Goal: Task Accomplishment & Management: Complete application form

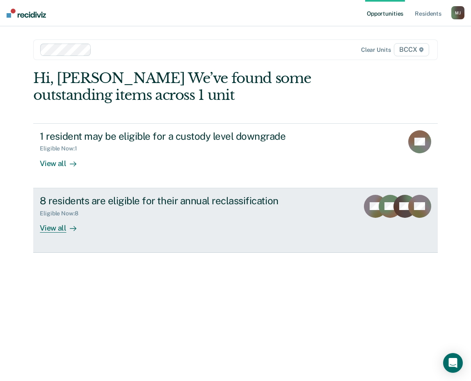
click at [62, 226] on div "View all" at bounding box center [63, 224] width 46 height 16
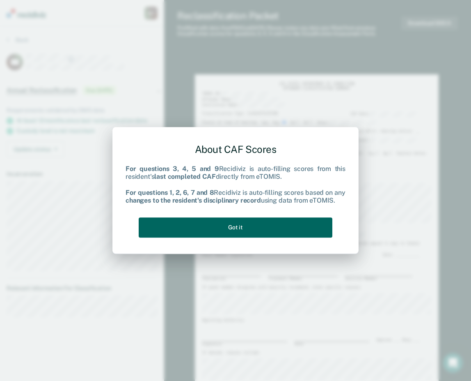
click at [285, 225] on button "Got it" at bounding box center [236, 227] width 194 height 20
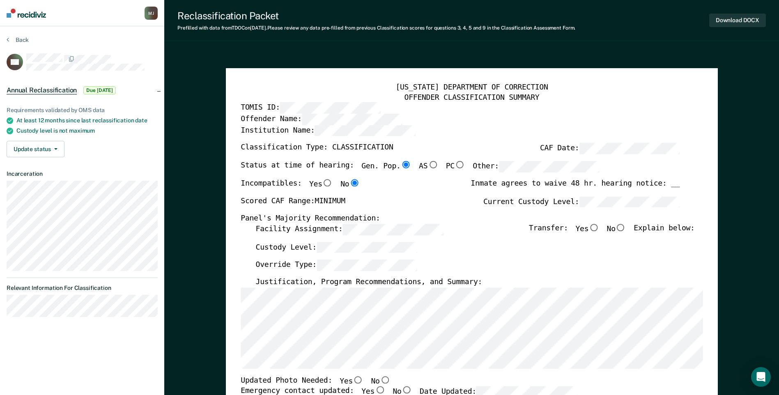
click at [471, 228] on input "No" at bounding box center [621, 227] width 11 height 7
type textarea "x"
radio input "true"
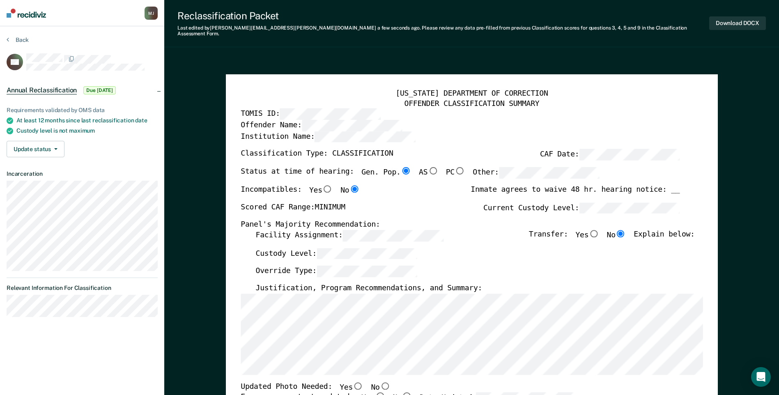
scroll to position [41, 0]
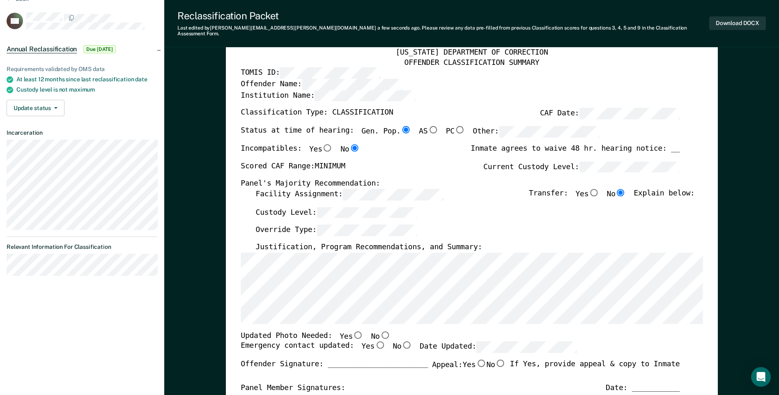
click at [379, 331] on input "No" at bounding box center [384, 334] width 11 height 7
type textarea "x"
radio input "true"
click at [375, 341] on input "Yes" at bounding box center [380, 344] width 11 height 7
type textarea "x"
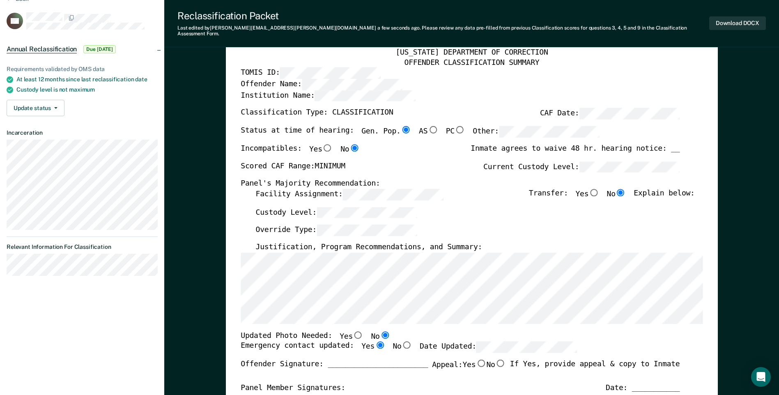
radio input "true"
click at [471, 207] on div "Custody Level:" at bounding box center [474, 216] width 439 height 18
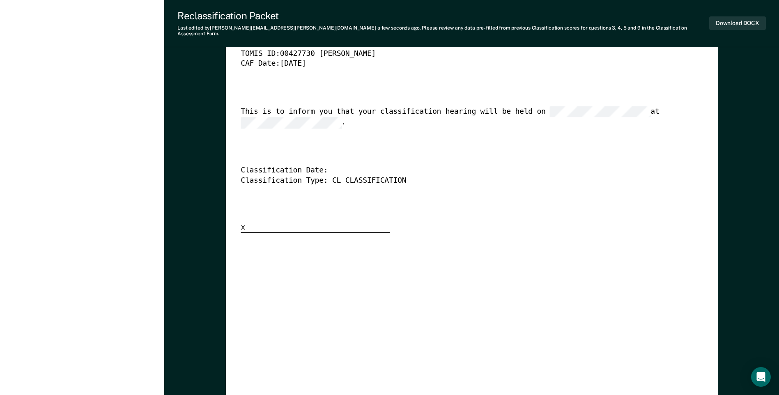
scroll to position [1930, 0]
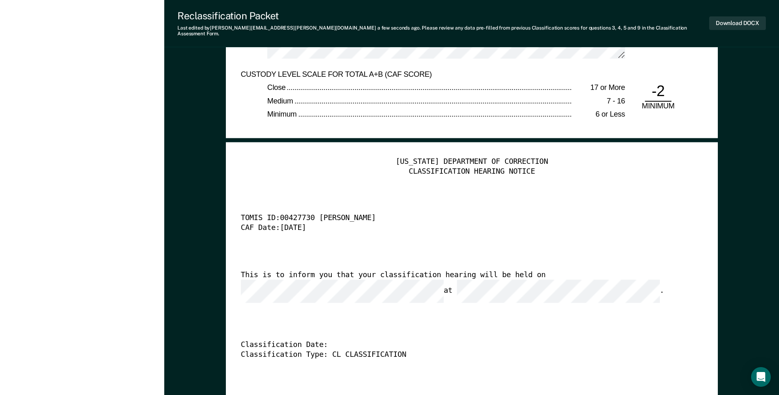
click at [426, 224] on div "CAF Date: [DATE]" at bounding box center [460, 229] width 439 height 10
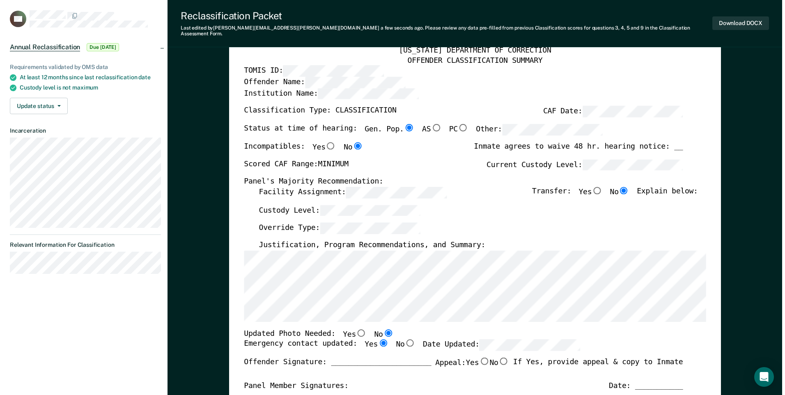
scroll to position [0, 0]
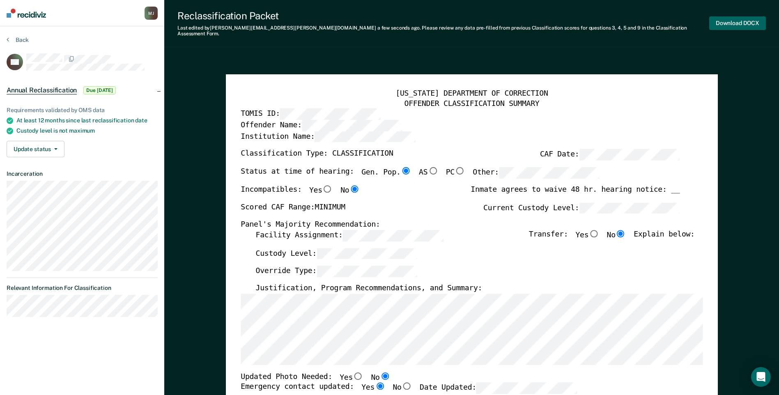
click at [471, 21] on button "Download DOCX" at bounding box center [737, 23] width 57 height 14
type textarea "x"
